Goal: Transaction & Acquisition: Purchase product/service

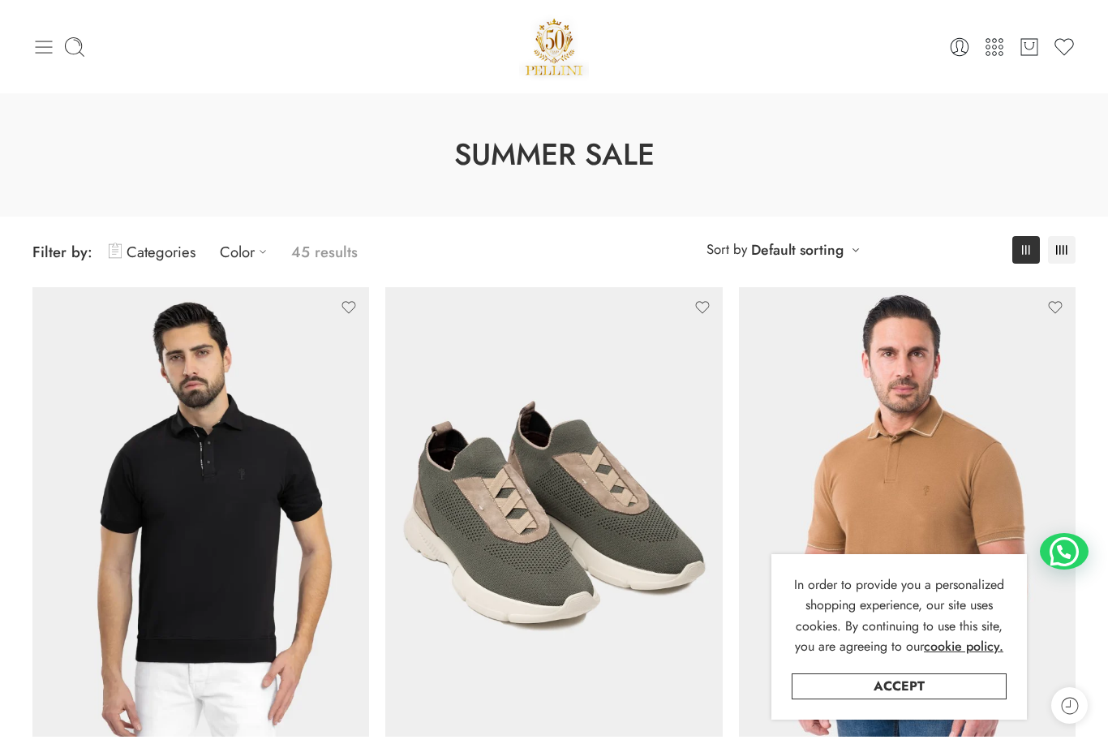
click at [46, 42] on icon at bounding box center [43, 47] width 23 height 23
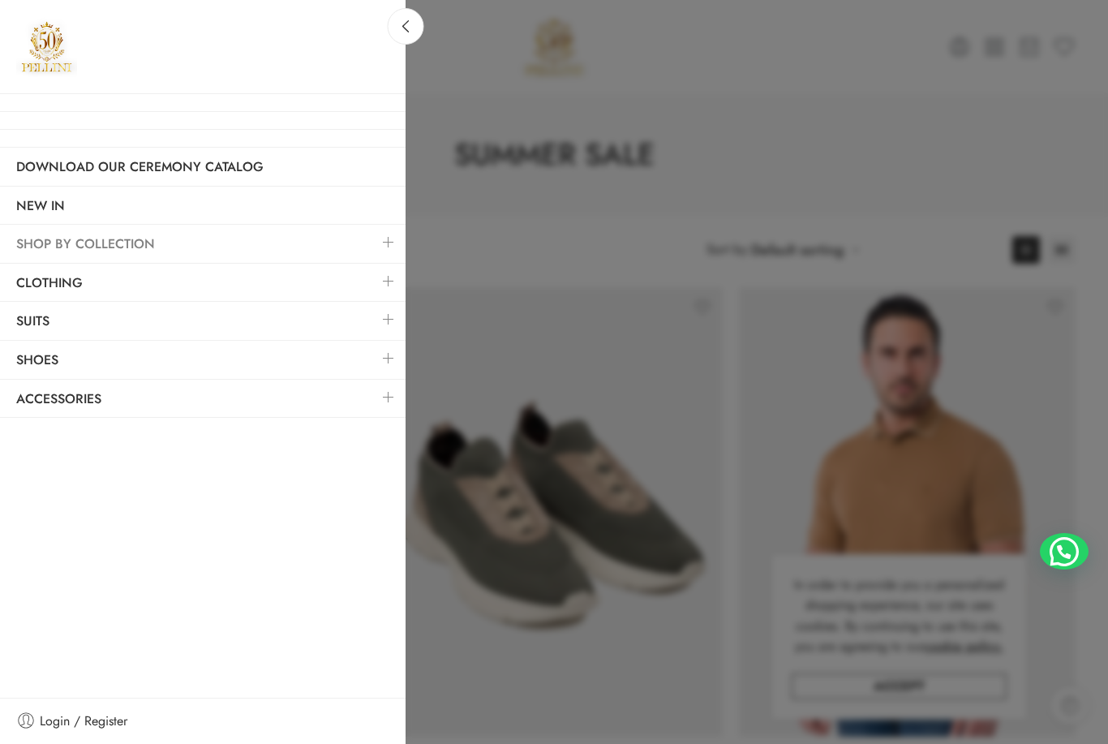
click at [264, 246] on link "SHOP BY COLLECTION" at bounding box center [203, 244] width 406 height 37
click at [386, 244] on link at bounding box center [389, 242] width 34 height 35
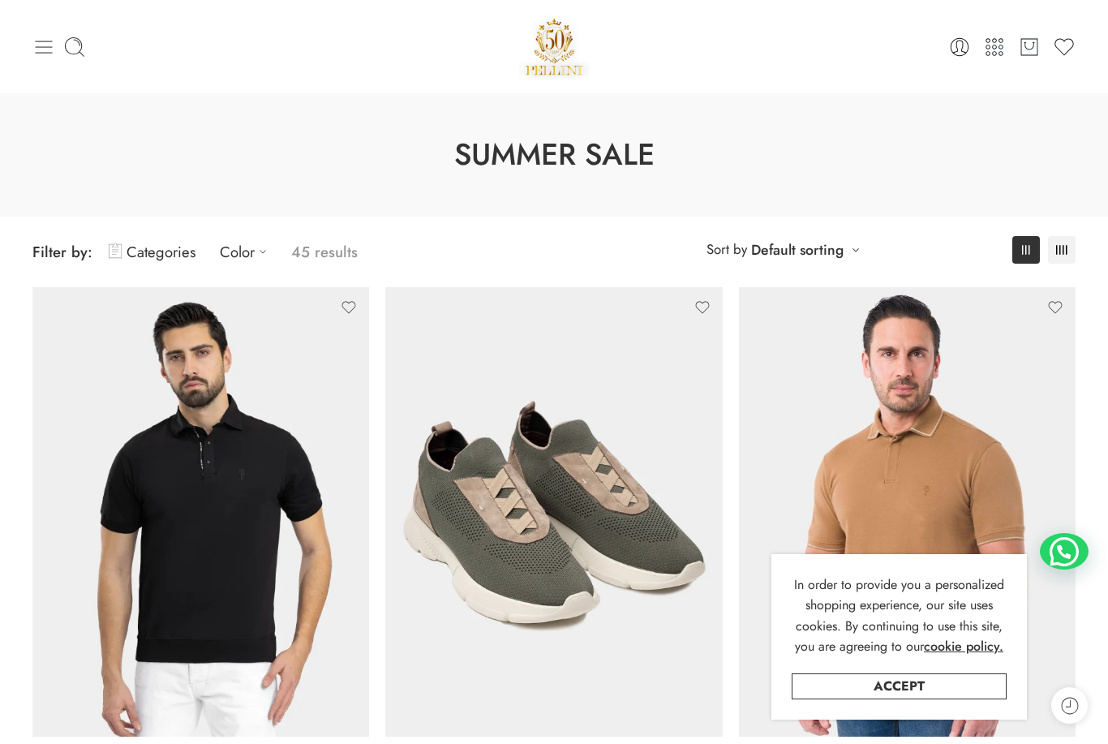
click at [37, 54] on icon at bounding box center [43, 47] width 23 height 23
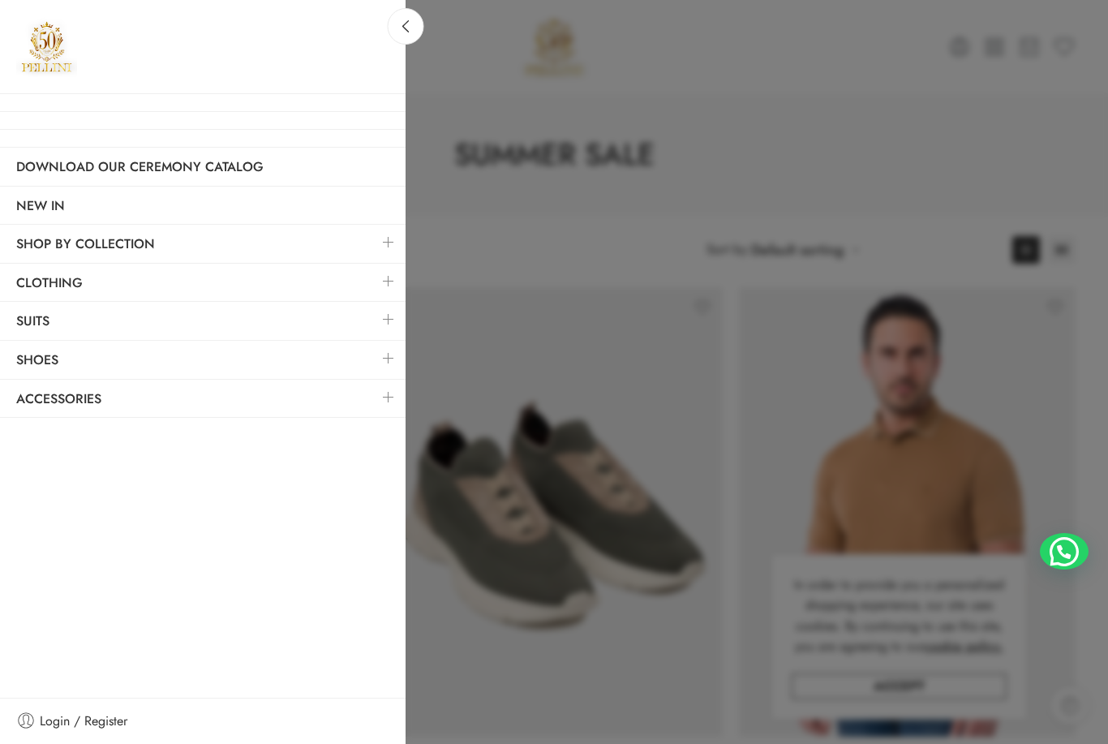
click at [389, 359] on link at bounding box center [389, 358] width 34 height 35
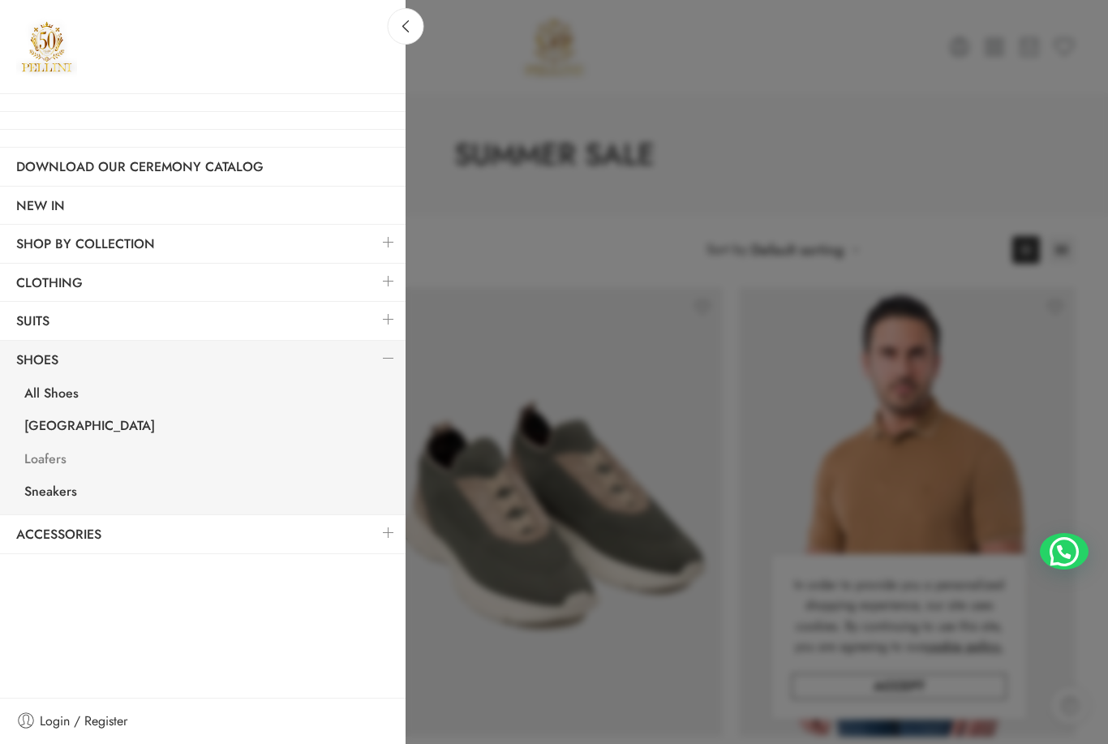
click at [50, 455] on link "Loafers" at bounding box center [207, 461] width 398 height 33
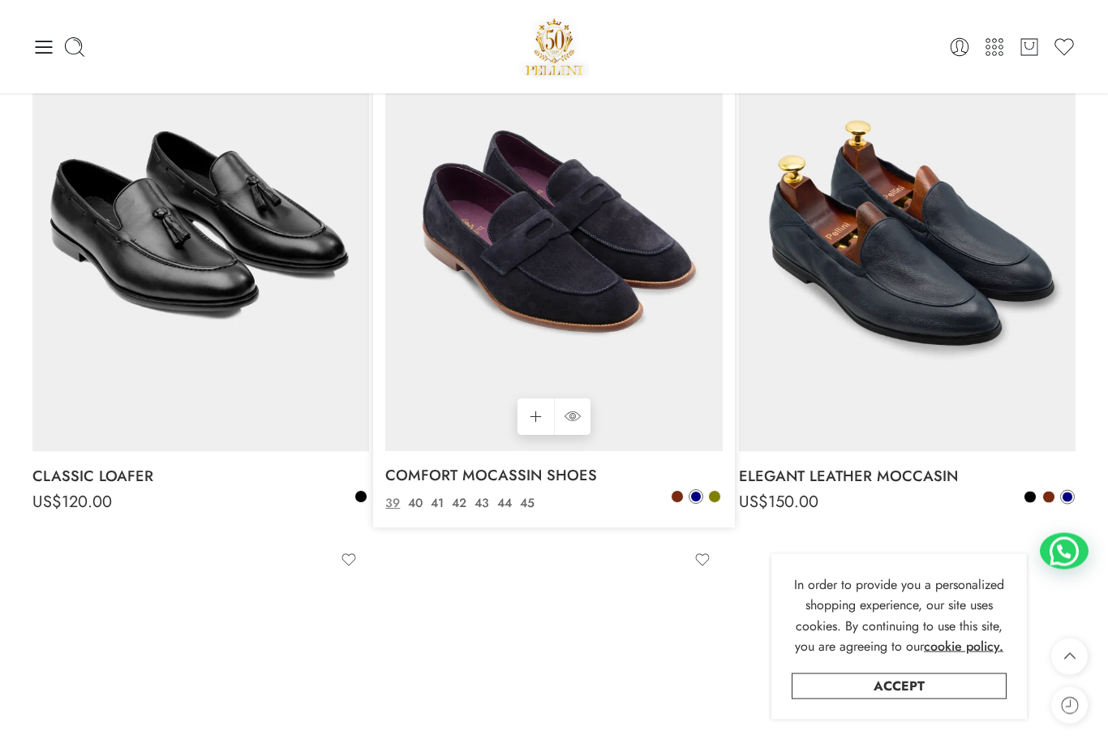
scroll to position [823, 0]
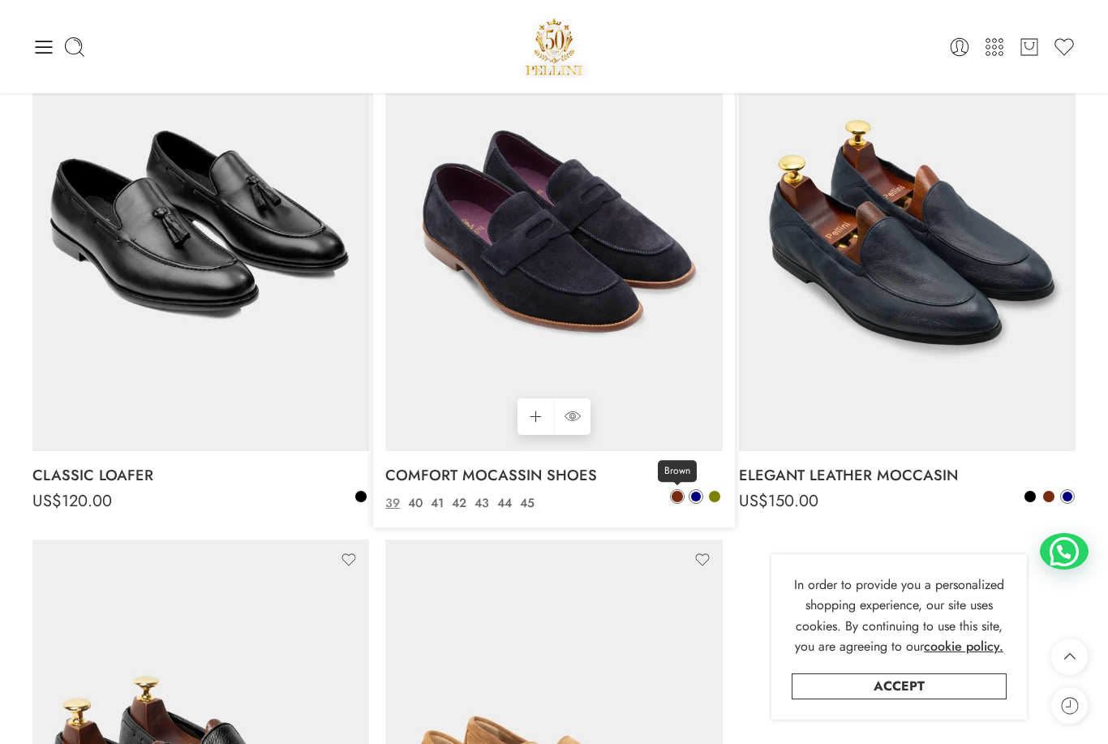
click at [676, 495] on span at bounding box center [677, 496] width 11 height 11
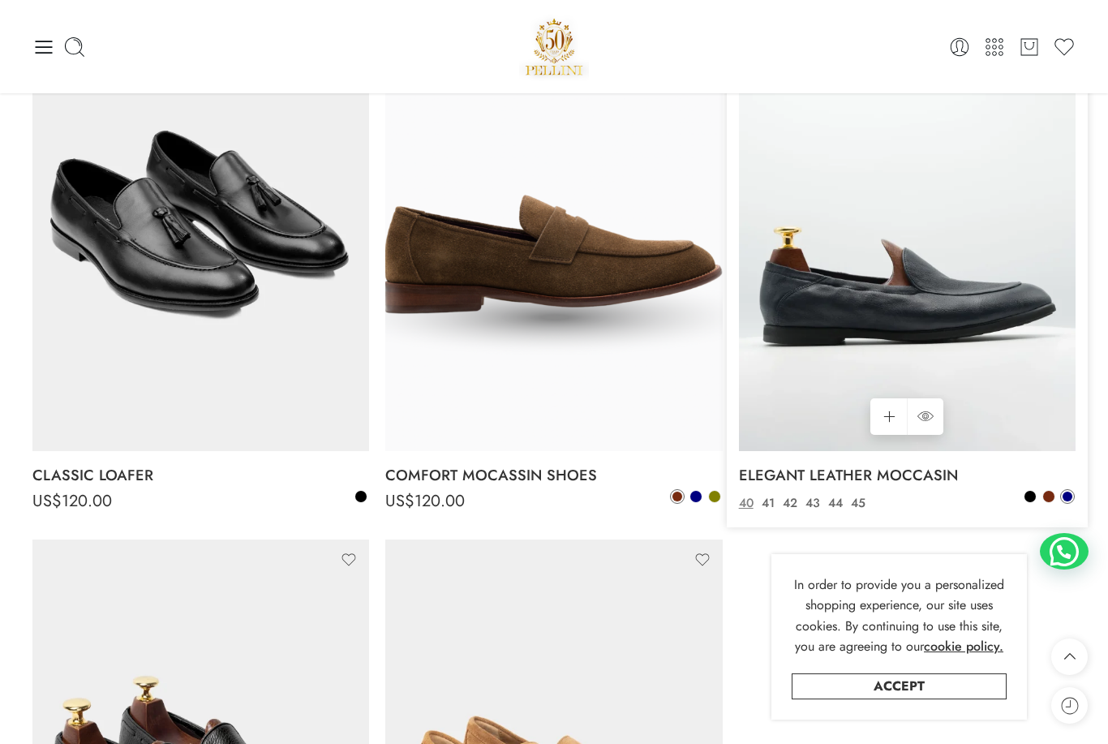
click at [785, 263] on img at bounding box center [907, 226] width 337 height 449
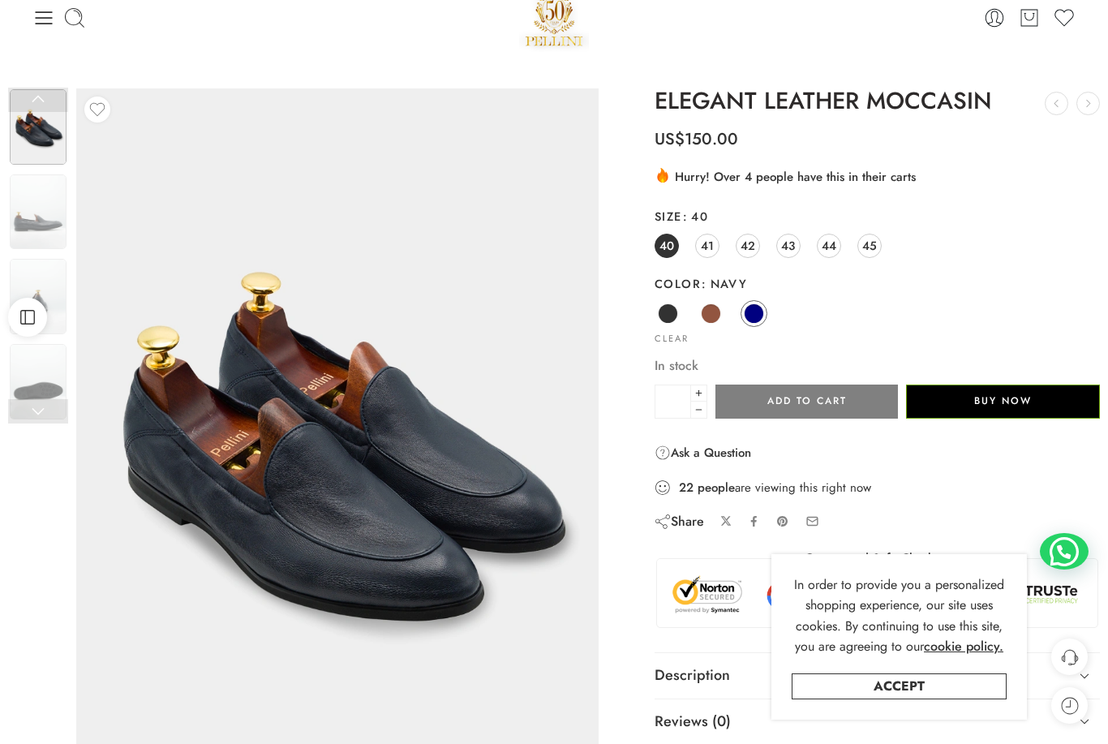
scroll to position [32, 0]
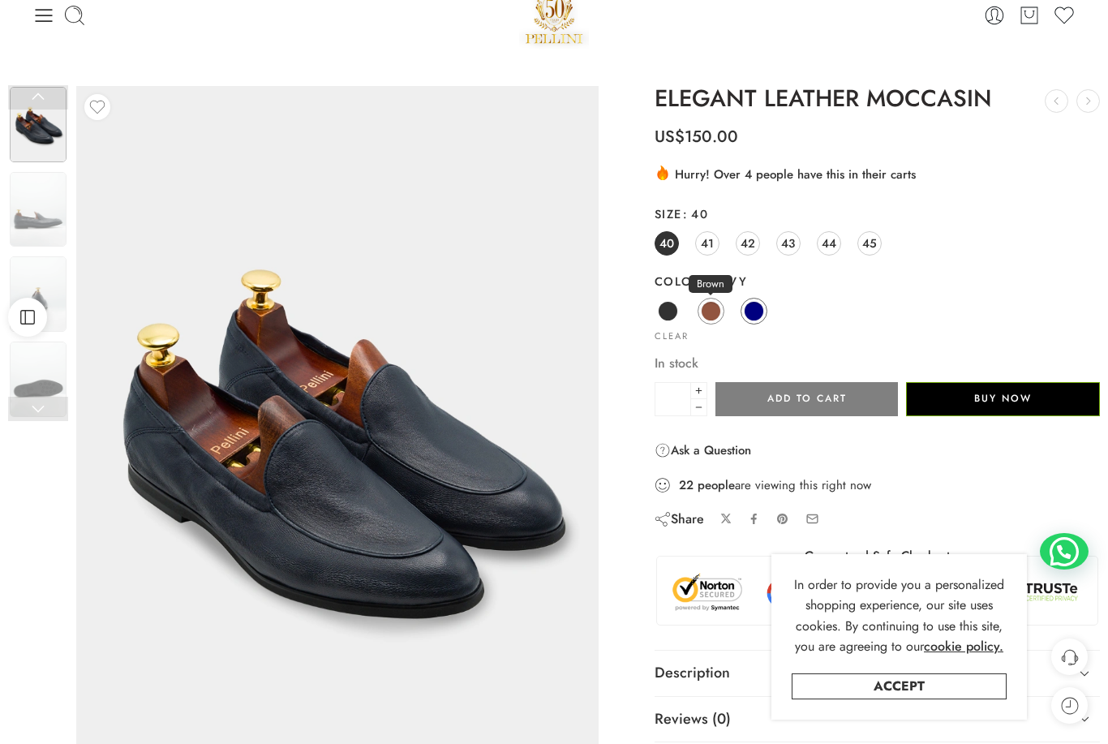
click at [715, 314] on span at bounding box center [711, 311] width 20 height 20
click at [712, 311] on span at bounding box center [711, 311] width 20 height 20
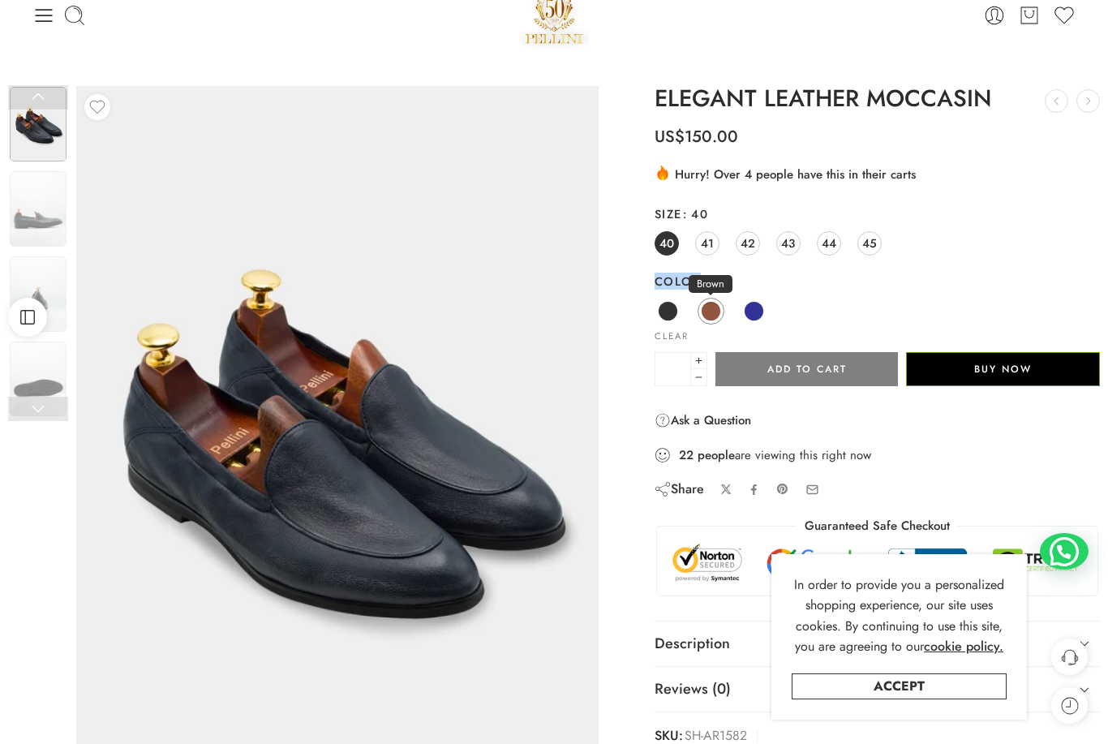
click at [712, 311] on span at bounding box center [711, 311] width 20 height 20
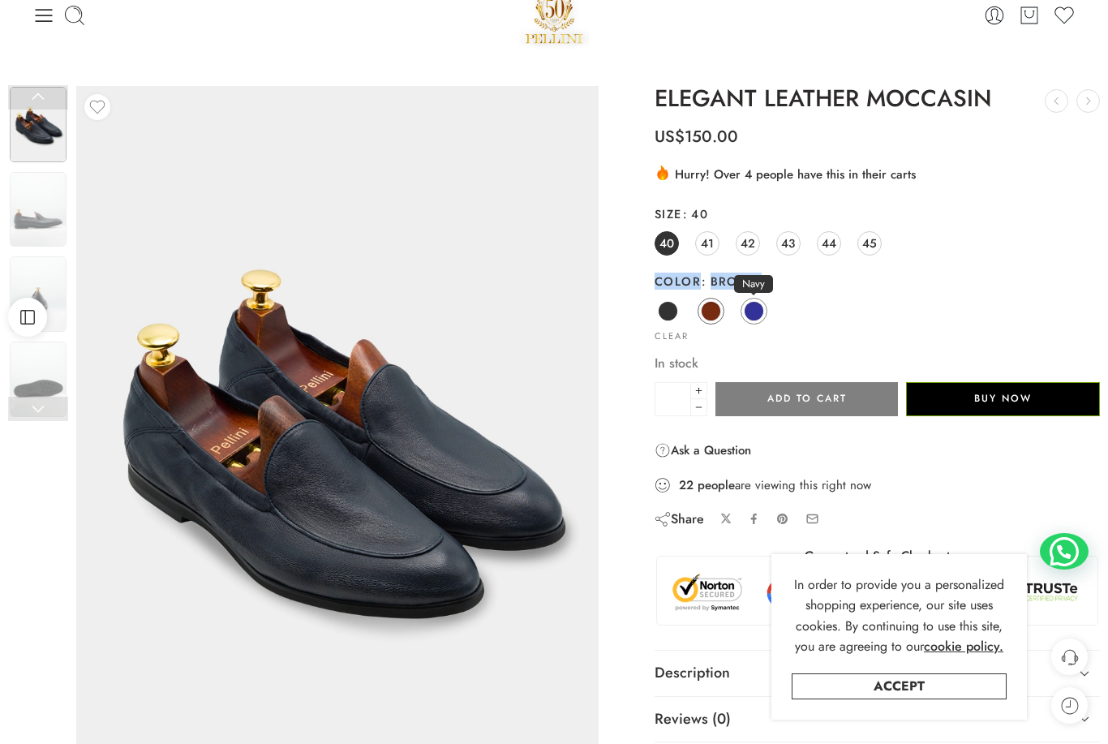
click at [759, 316] on span at bounding box center [754, 311] width 20 height 20
click at [672, 310] on span at bounding box center [668, 311] width 20 height 20
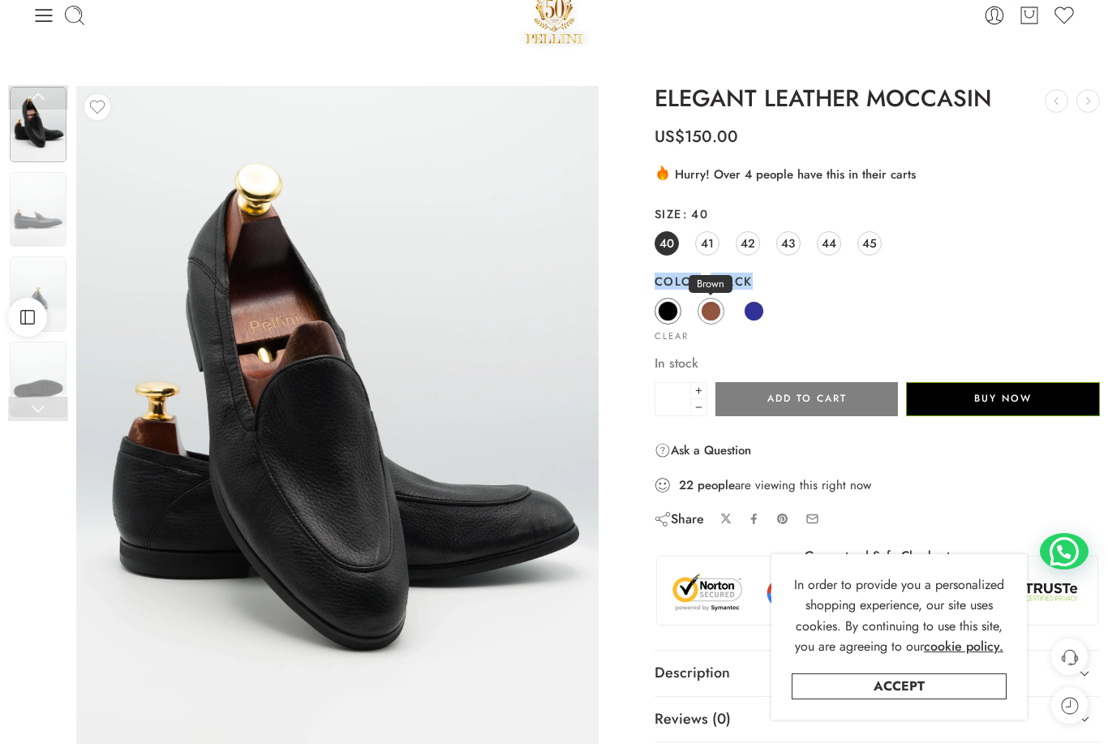
click at [713, 314] on span at bounding box center [711, 311] width 20 height 20
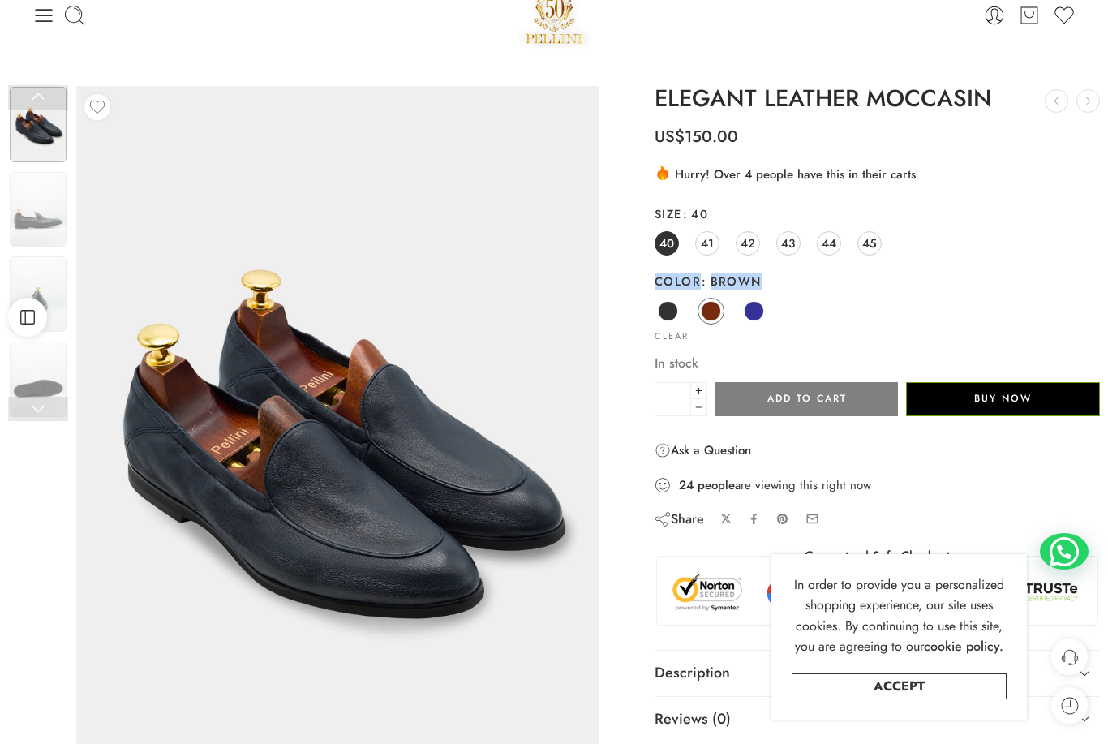
click at [818, 311] on div "Black Brown Navy" at bounding box center [877, 312] width 445 height 32
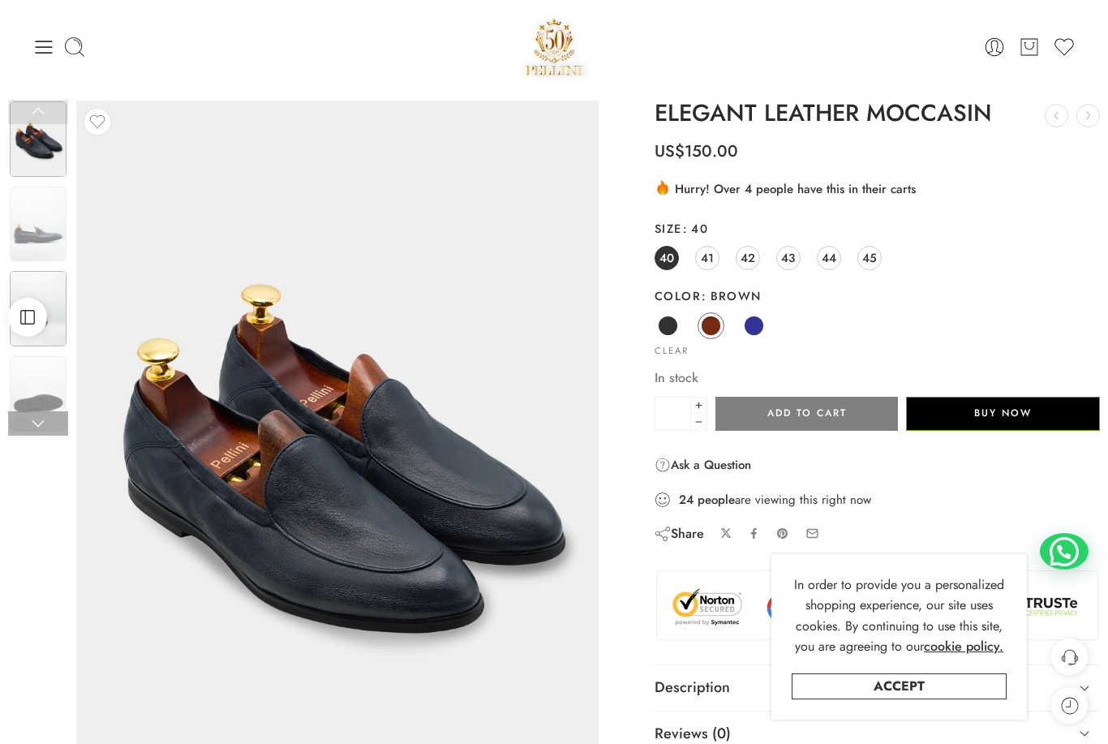
click at [38, 312] on img at bounding box center [38, 308] width 57 height 75
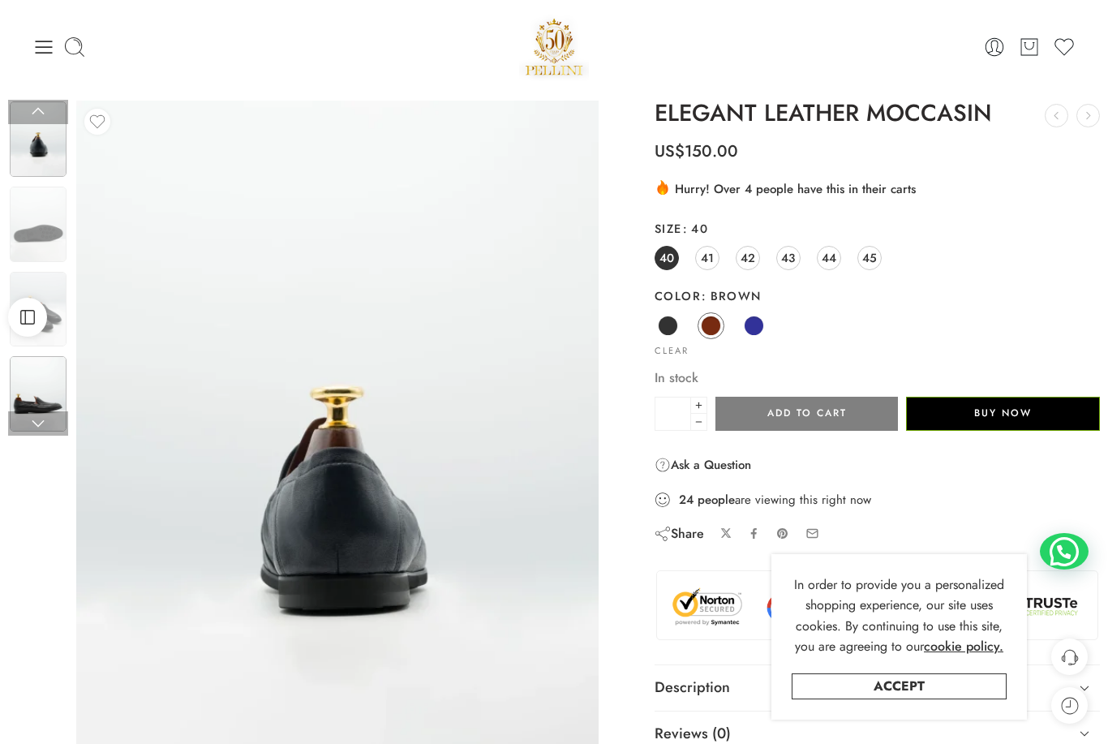
click at [42, 385] on img at bounding box center [38, 393] width 57 height 75
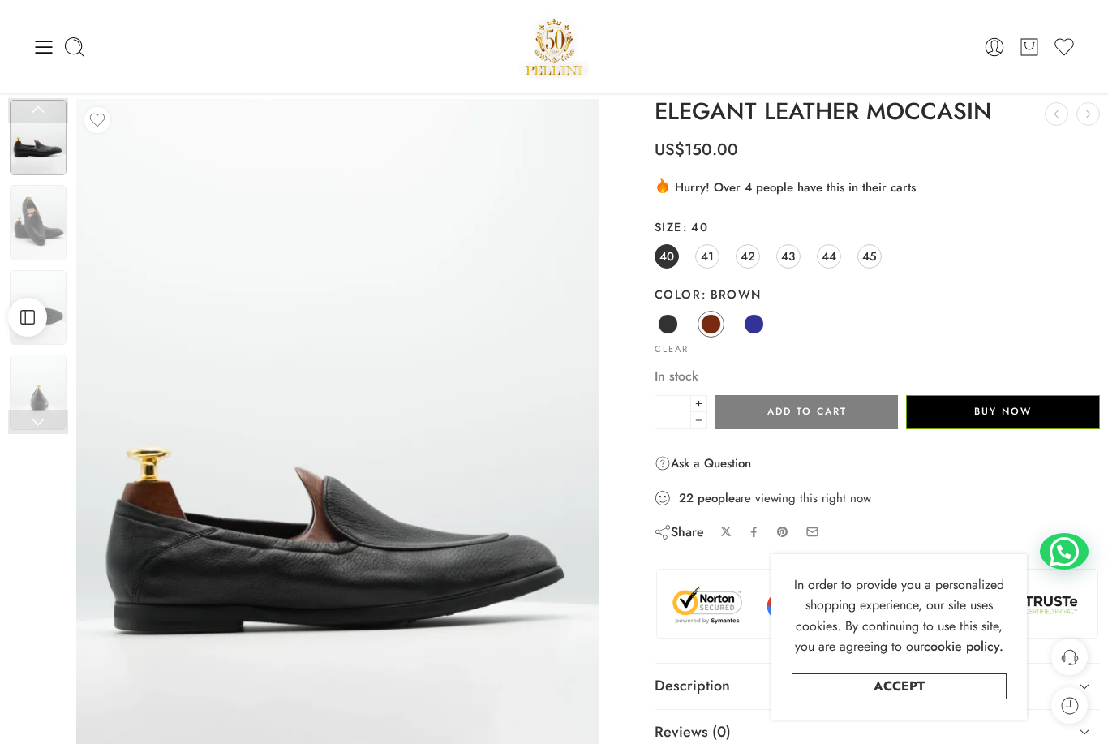
scroll to position [0, 0]
